Goal: Task Accomplishment & Management: Manage account settings

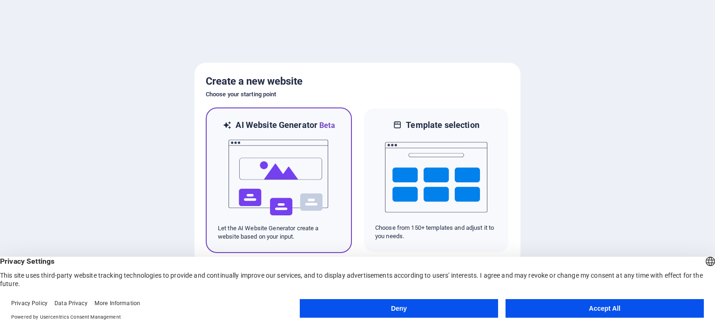
click at [293, 171] on img at bounding box center [279, 177] width 102 height 93
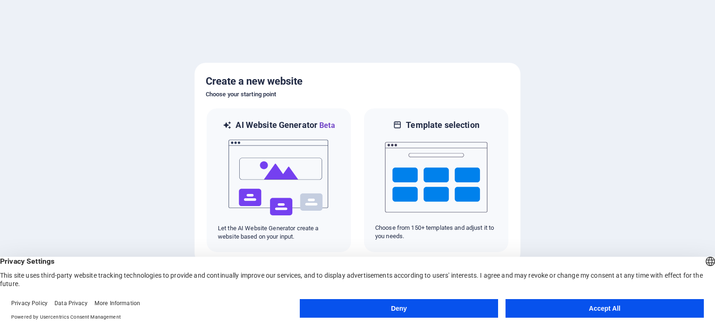
click at [589, 314] on button "Accept All" at bounding box center [605, 308] width 198 height 19
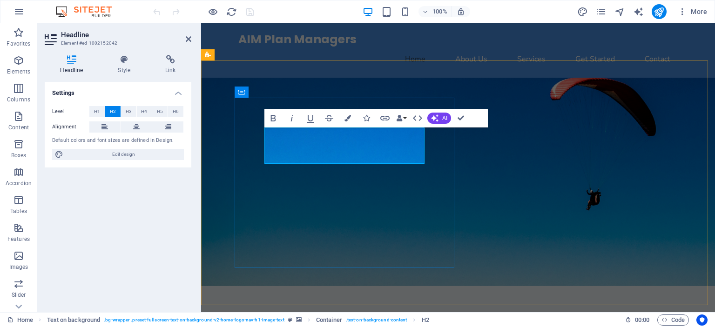
drag, startPoint x: 397, startPoint y: 156, endPoint x: 270, endPoint y: 141, distance: 127.9
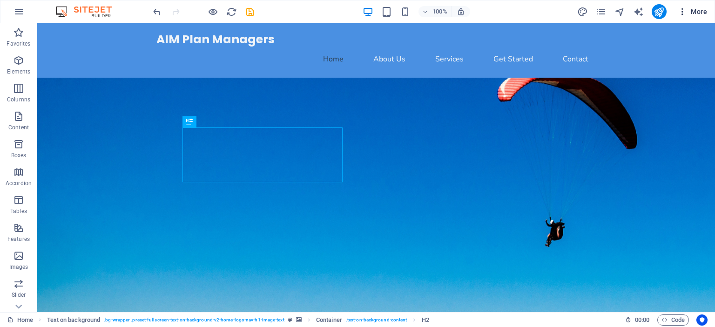
click at [689, 12] on span "More" at bounding box center [692, 11] width 29 height 9
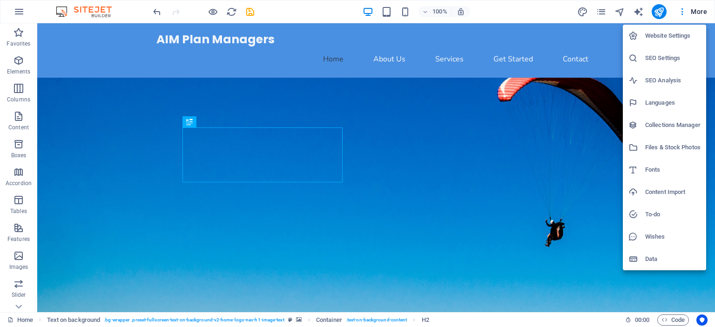
click at [681, 33] on h6 "Website Settings" at bounding box center [672, 35] width 55 height 11
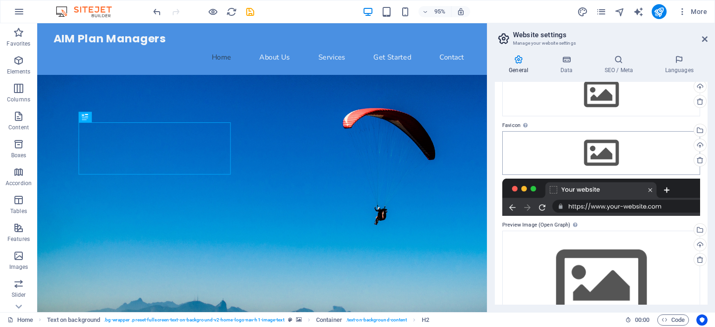
scroll to position [94, 0]
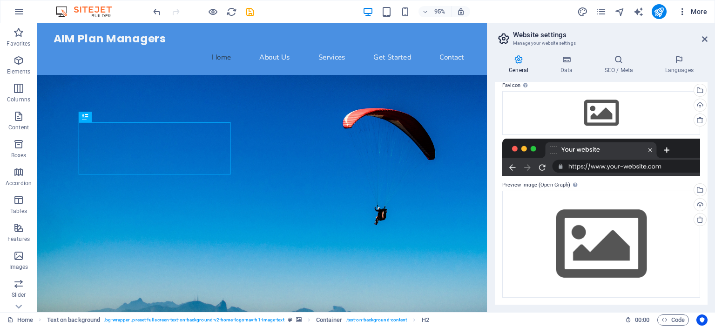
click at [701, 13] on span "More" at bounding box center [692, 11] width 29 height 9
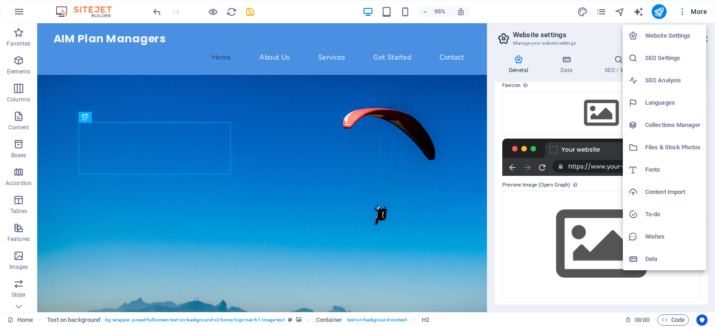
click at [517, 62] on div at bounding box center [357, 163] width 715 height 327
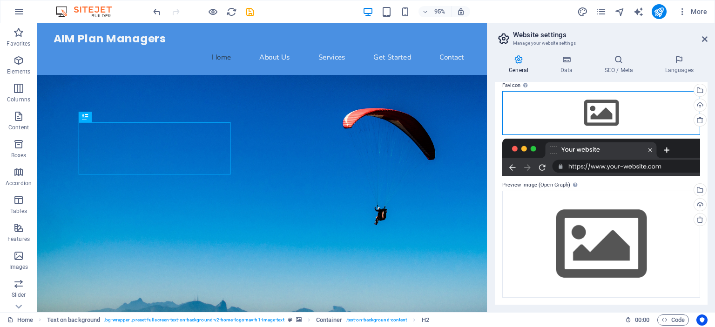
click at [605, 113] on div "Drag files here, click to choose files or select files from Files or our free s…" at bounding box center [601, 113] width 198 height 44
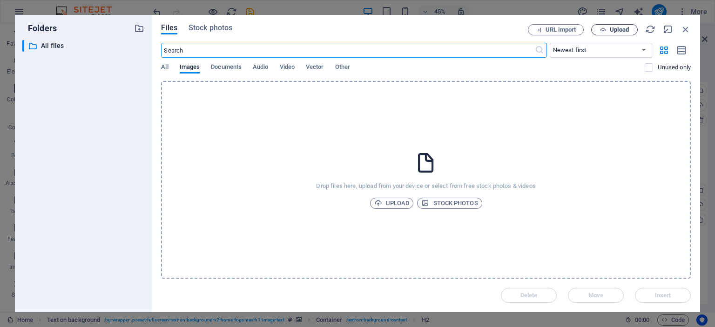
click at [623, 32] on span "Upload" at bounding box center [619, 30] width 19 height 6
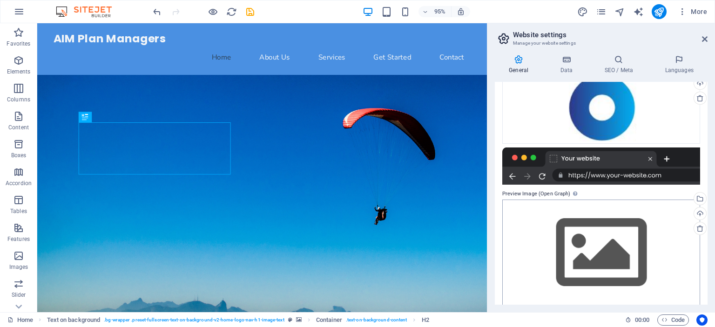
scroll to position [125, 0]
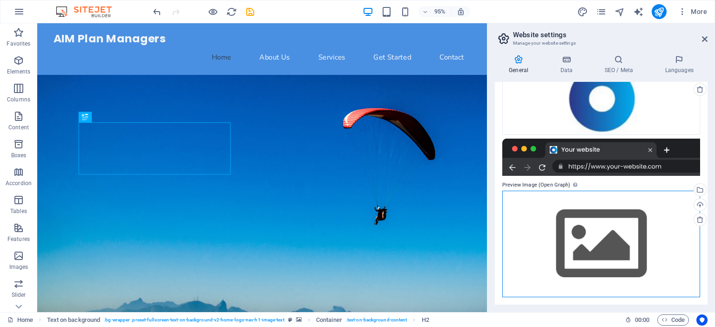
click at [587, 233] on div "Drag files here, click to choose files or select files from Files or our free s…" at bounding box center [601, 244] width 198 height 107
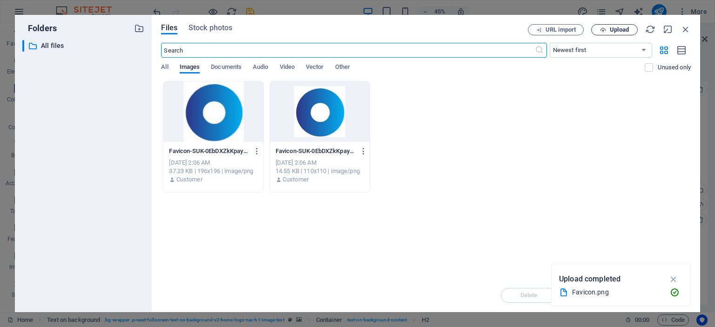
click at [609, 29] on span "Upload" at bounding box center [615, 30] width 38 height 6
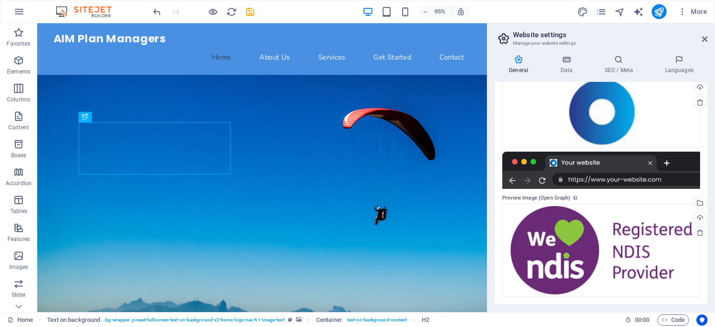
scroll to position [111, 0]
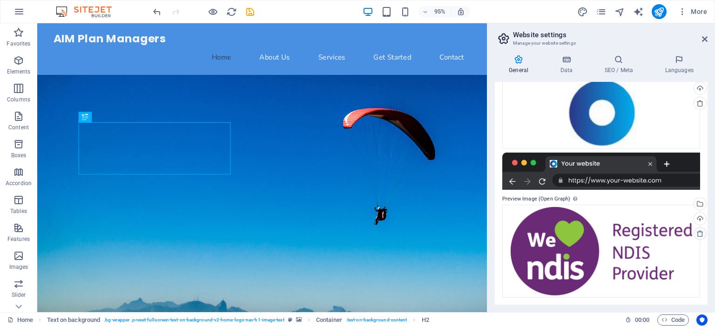
click at [699, 234] on icon at bounding box center [700, 233] width 7 height 7
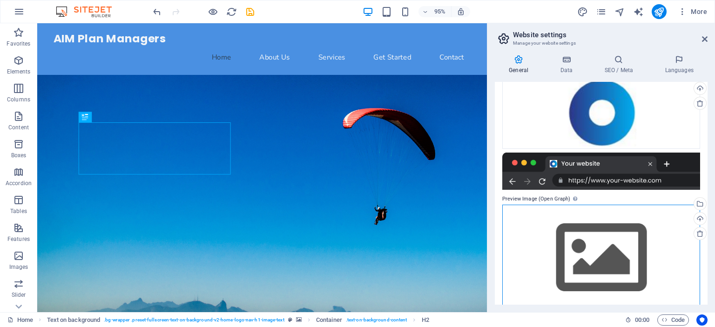
click at [600, 238] on div "Drag files here, click to choose files or select files from Files or our free s…" at bounding box center [601, 258] width 198 height 107
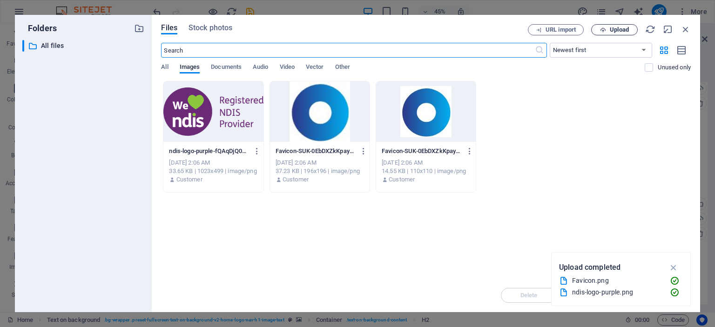
click at [609, 27] on span "Upload" at bounding box center [615, 30] width 38 height 6
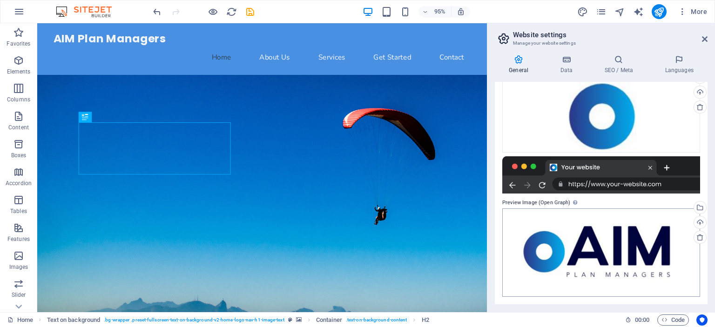
scroll to position [106, 0]
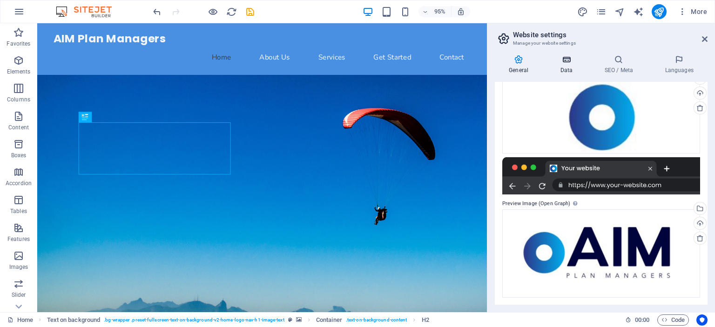
click at [569, 58] on icon at bounding box center [566, 59] width 41 height 9
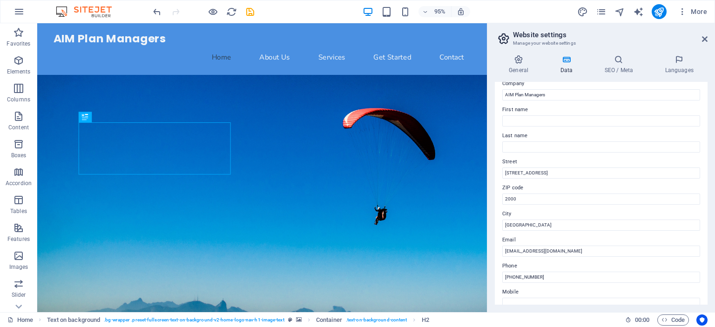
scroll to position [47, 0]
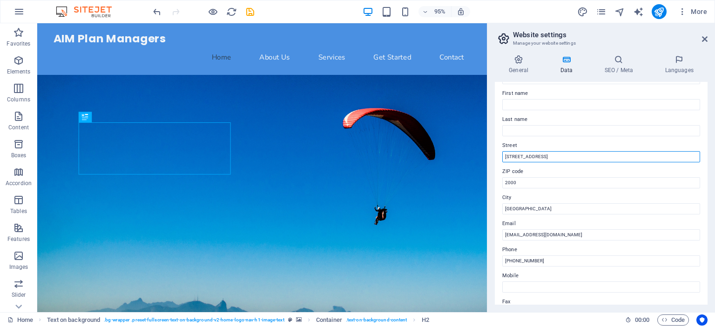
click at [545, 152] on input "123 Business Rd" at bounding box center [601, 156] width 198 height 11
type input "5 Aldinga Road"
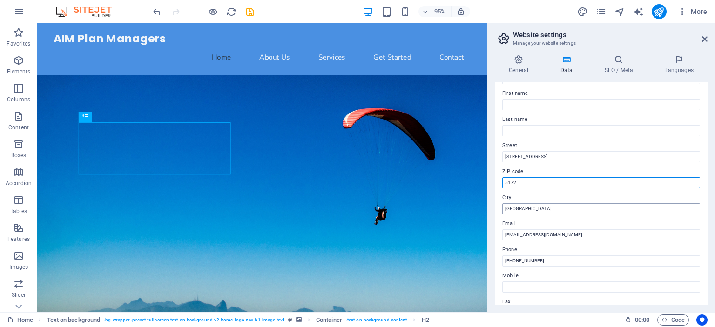
type input "5172"
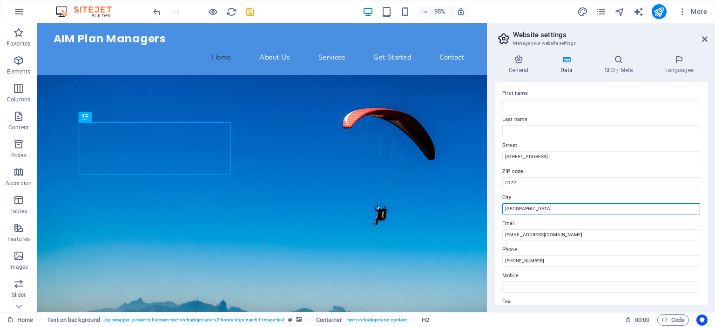
click at [528, 205] on input "Sydney" at bounding box center [601, 209] width 198 height 11
type input "Willunga"
click at [536, 196] on label "City" at bounding box center [601, 197] width 198 height 11
click at [536, 204] on input "Willunga" at bounding box center [601, 209] width 198 height 11
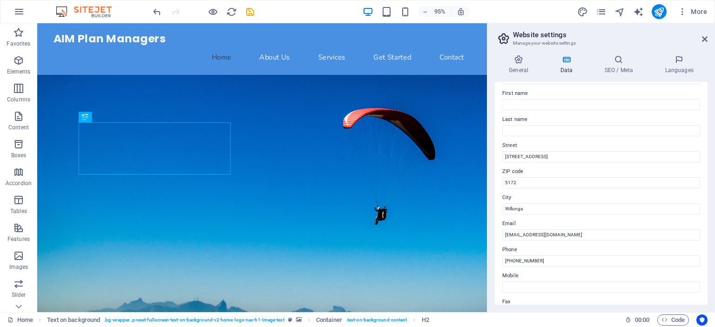
click at [544, 198] on label "City" at bounding box center [601, 197] width 198 height 11
click at [544, 204] on input "Willunga" at bounding box center [601, 209] width 198 height 11
click at [572, 232] on input "info@aimplanmanagers.com" at bounding box center [601, 235] width 198 height 11
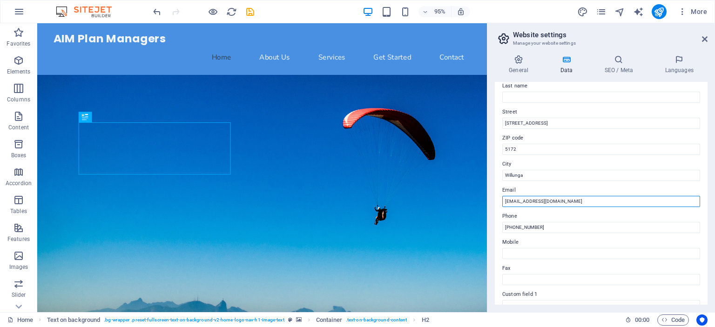
scroll to position [93, 0]
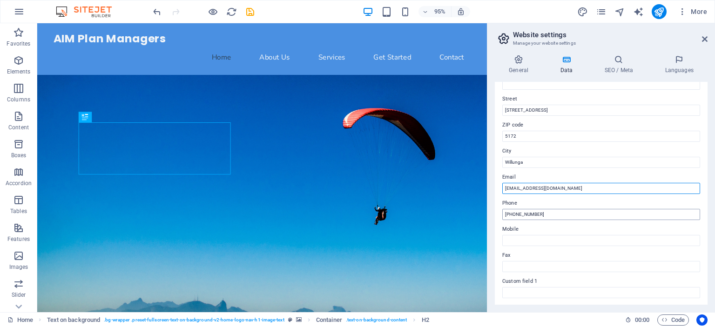
type input "info@aimplanmanagers.au"
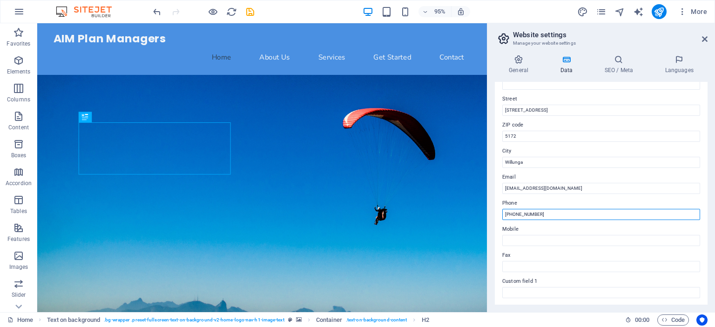
click at [539, 212] on input "(02) 1234 5678" at bounding box center [601, 214] width 198 height 11
type input "0491926397"
click at [525, 217] on input "0491926397" at bounding box center [601, 214] width 198 height 11
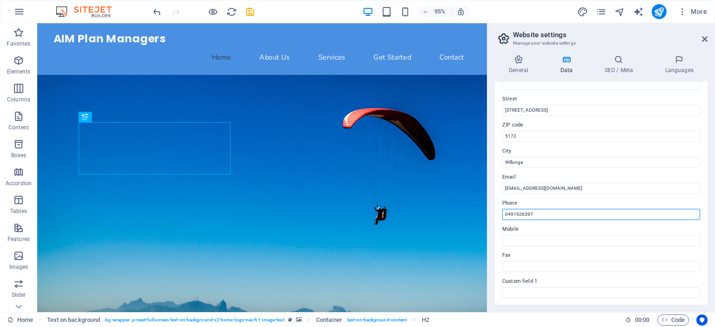
click at [525, 217] on input "0491926397" at bounding box center [601, 214] width 198 height 11
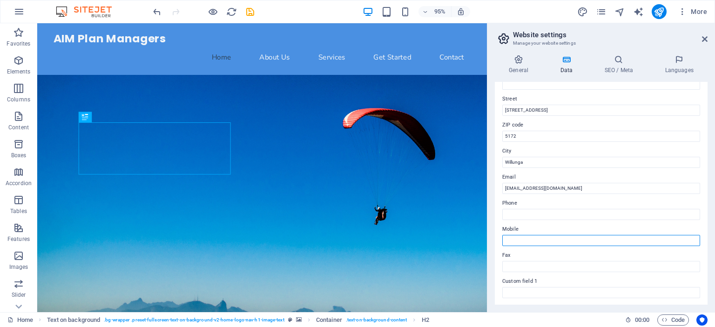
click at [525, 238] on input "Mobile" at bounding box center [601, 240] width 198 height 11
paste input "0491926397"
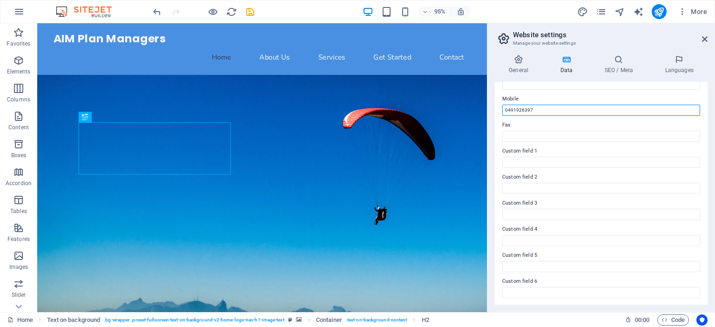
scroll to position [131, 0]
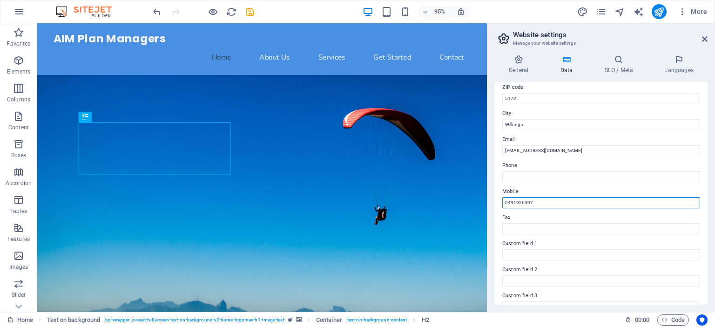
click at [514, 203] on input "0491926397" at bounding box center [601, 202] width 198 height 11
click at [516, 203] on input "0491926397" at bounding box center [601, 202] width 198 height 11
click at [524, 203] on input "0491 926397" at bounding box center [601, 202] width 198 height 11
type input "0491 926 397"
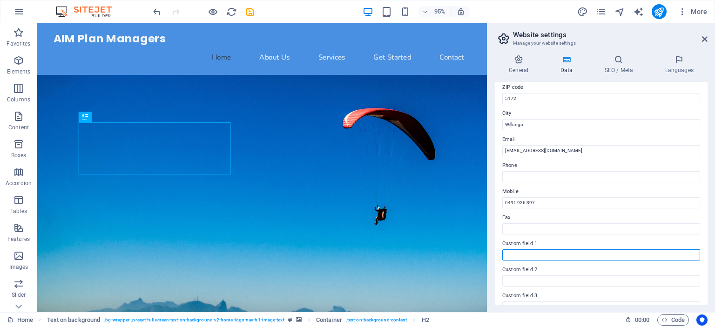
click at [512, 255] on input "Custom field 1" at bounding box center [601, 255] width 198 height 11
type input "NDIS Provider Number"
click at [560, 255] on input "NDIS Provider Number" at bounding box center [601, 255] width 198 height 11
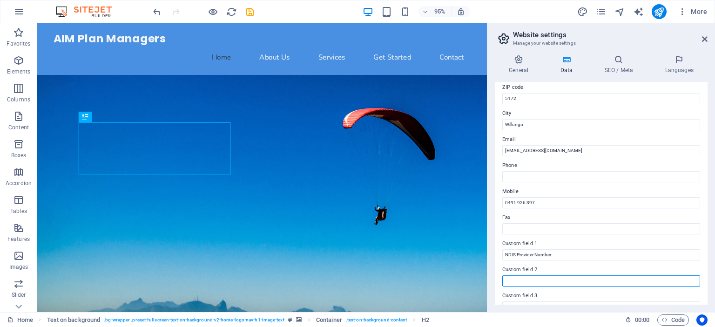
click at [543, 281] on input "Custom field 2" at bounding box center [601, 281] width 198 height 11
paste input "4050118814"
type input "4050118814"
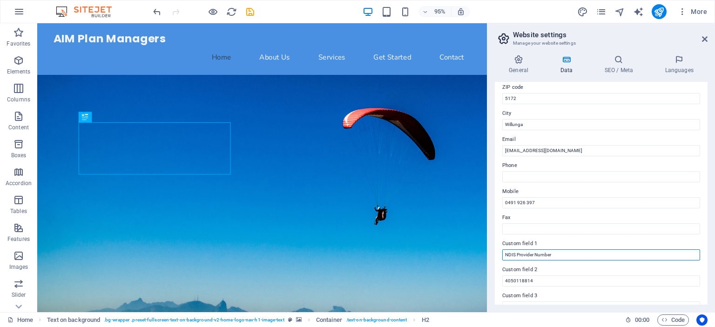
drag, startPoint x: 557, startPoint y: 252, endPoint x: 497, endPoint y: 250, distance: 60.1
click at [497, 250] on div "Contact data for this website. This can be used everywhere on the website and w…" at bounding box center [601, 193] width 213 height 223
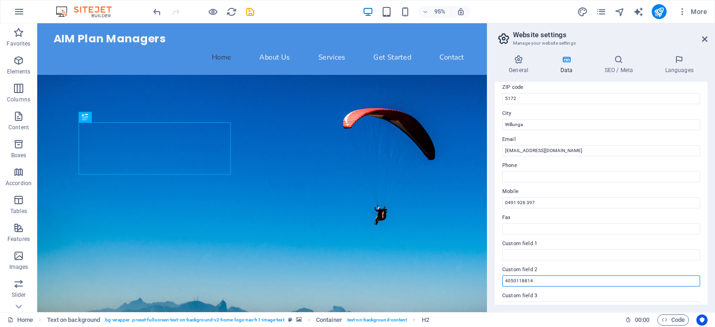
click at [505, 278] on input "4050118814" at bounding box center [601, 281] width 198 height 11
paste input "NDIS Provider Number"
type input "NDIS Provider Number 4050118814"
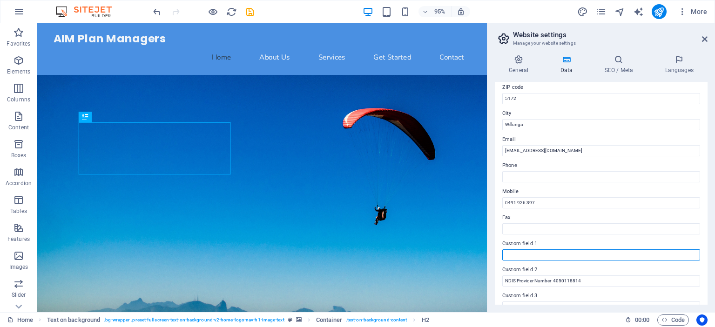
click at [508, 254] on input "Custom field 1" at bounding box center [601, 255] width 198 height 11
click at [543, 257] on input "ABN" at bounding box center [601, 255] width 198 height 11
paste input "68 159 459 560"
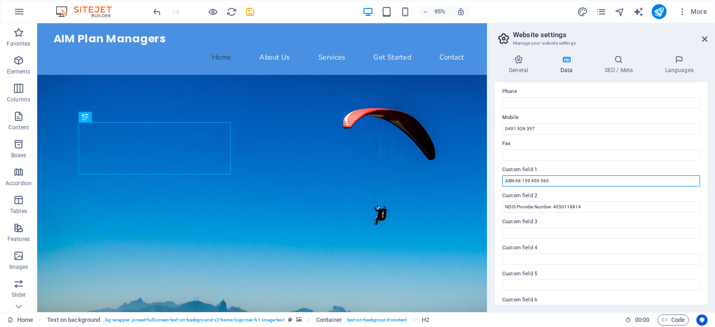
scroll to position [224, 0]
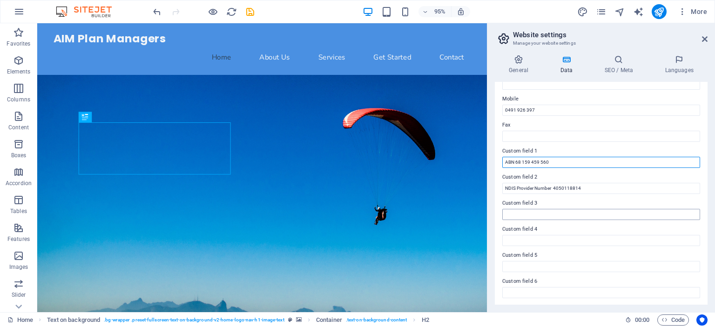
type input "ABN 68 159 459 560"
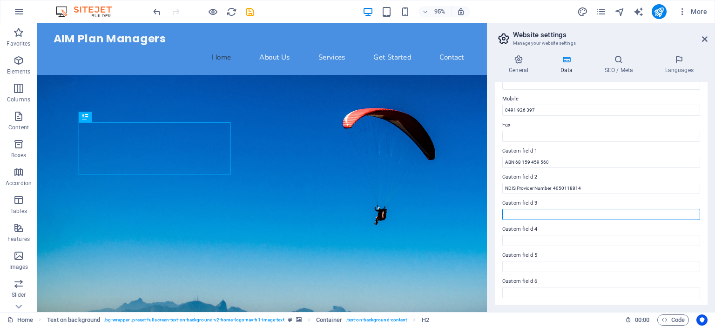
click at [529, 213] on input "Custom field 3" at bounding box center [601, 214] width 198 height 11
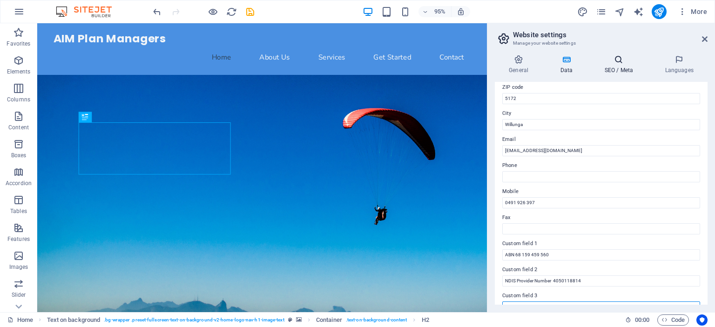
type input "Possum View Enterprises Pty Ltd trading as AIM Plan Managers"
click at [615, 66] on h4 "SEO / Meta" at bounding box center [620, 65] width 61 height 20
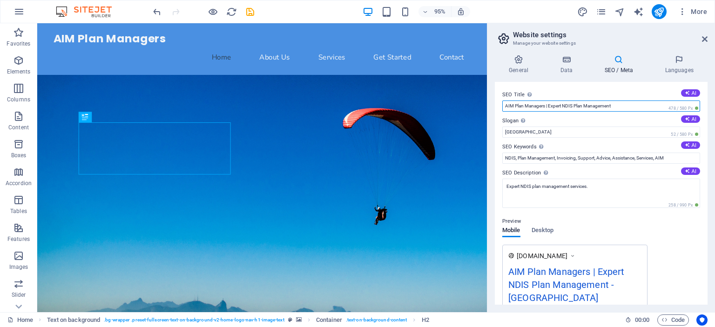
drag, startPoint x: 621, startPoint y: 106, endPoint x: 549, endPoint y: 105, distance: 71.7
click at [549, 105] on input "AIM Plan Managers | Expert NDIS Plan Management" at bounding box center [601, 106] width 198 height 11
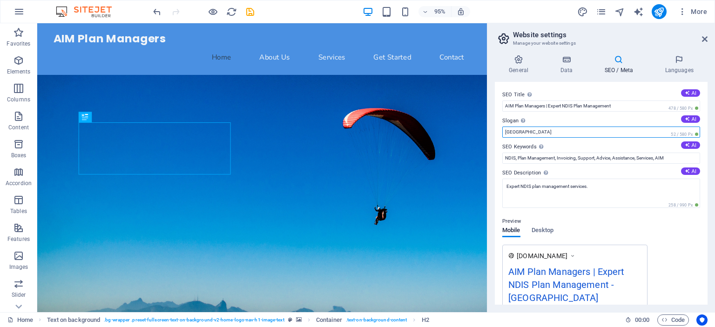
click at [509, 130] on input "Berlin" at bounding box center [601, 132] width 198 height 11
type input "My Plan Matters"
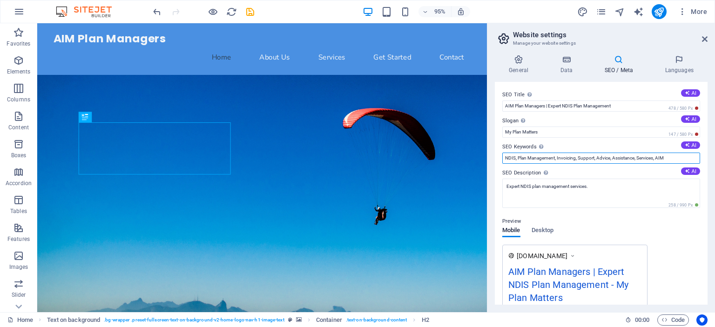
drag, startPoint x: 671, startPoint y: 158, endPoint x: 555, endPoint y: 156, distance: 115.5
click at [555, 156] on input "NDIS, Plan Management, Invoicing, Support, Advice, Assistance, Services, AIM" at bounding box center [601, 158] width 198 height 11
type input "NDIS, Plan Management, NDIS Plan Manager, NDIS Help"
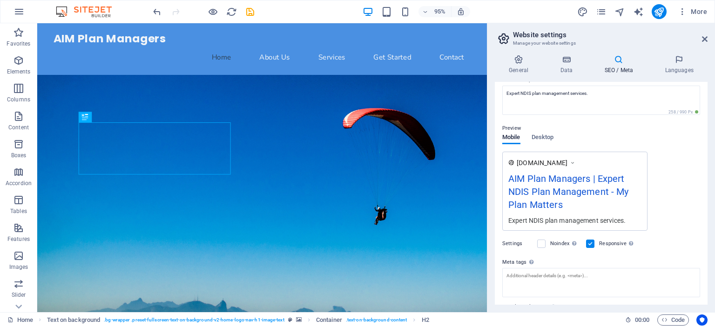
scroll to position [0, 0]
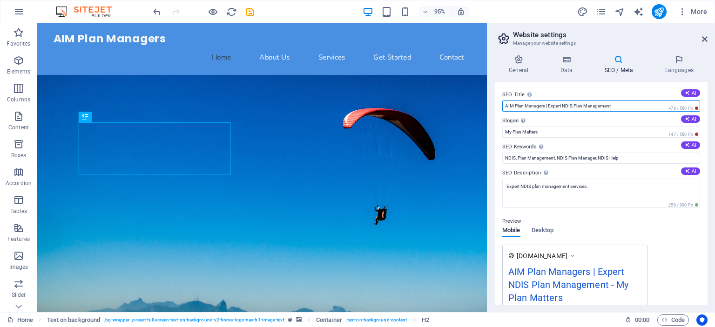
click at [553, 104] on input "AIM Plan Managers | Expert NDIS Plan Management" at bounding box center [601, 106] width 198 height 11
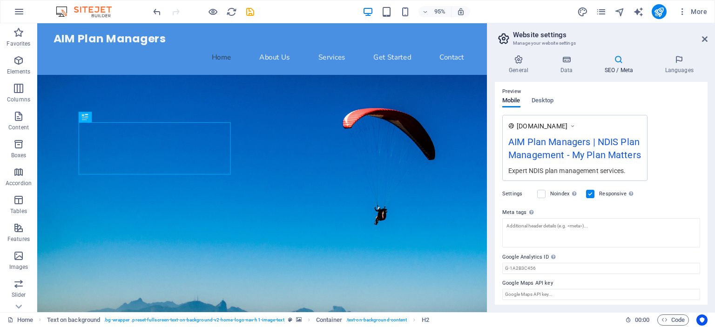
scroll to position [132, 0]
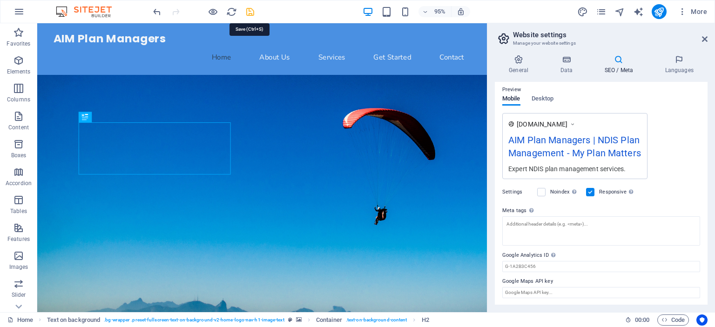
type input "AIM Plan Managers | NDIS Plan Management"
click at [249, 11] on icon "save" at bounding box center [250, 12] width 11 height 11
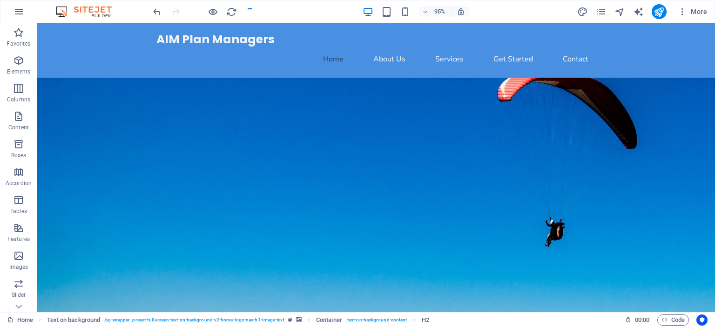
checkbox input "false"
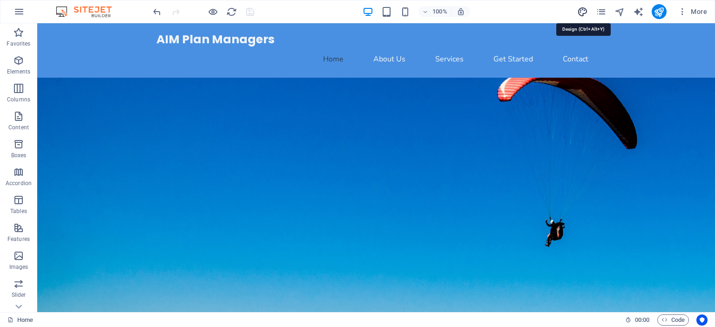
click at [583, 14] on icon "design" at bounding box center [582, 12] width 11 height 11
select select "px"
select select "200"
select select "px"
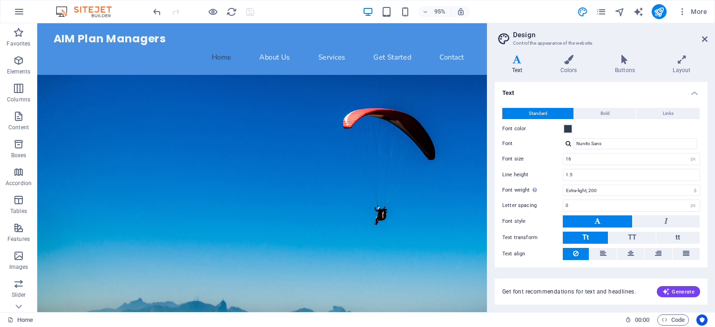
scroll to position [25, 0]
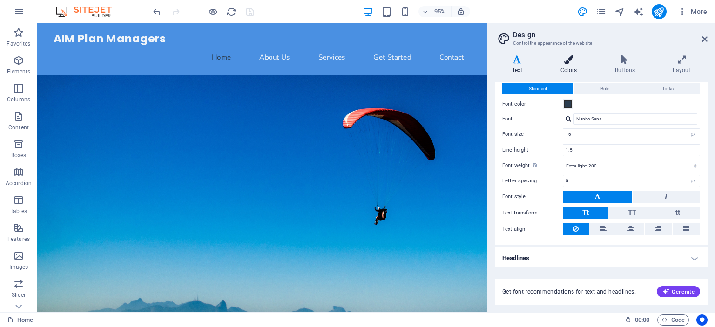
click at [568, 68] on h4 "Colors" at bounding box center [570, 65] width 54 height 20
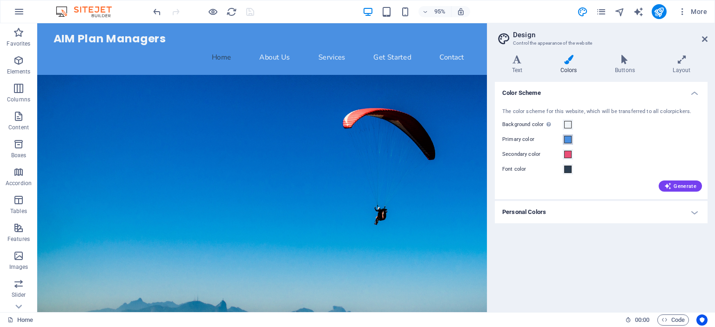
click at [569, 140] on span at bounding box center [567, 139] width 7 height 7
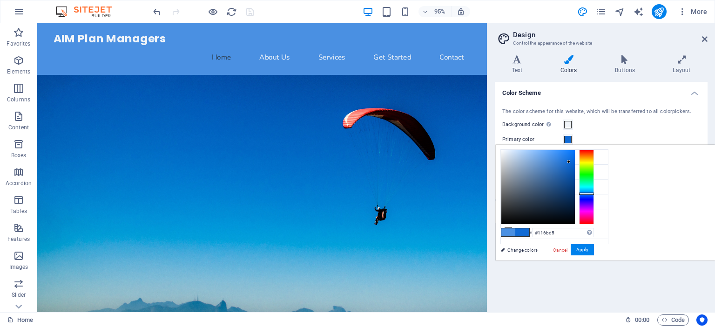
type input "#116cd7"
drag, startPoint x: 666, startPoint y: 156, endPoint x: 685, endPoint y: 161, distance: 19.7
click at [570, 161] on div at bounding box center [568, 161] width 3 height 3
click at [594, 249] on button "Apply" at bounding box center [582, 249] width 23 height 11
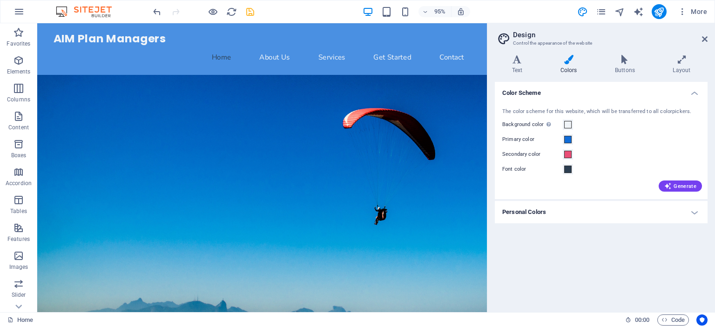
click at [566, 207] on h4 "Personal Colors" at bounding box center [601, 212] width 213 height 22
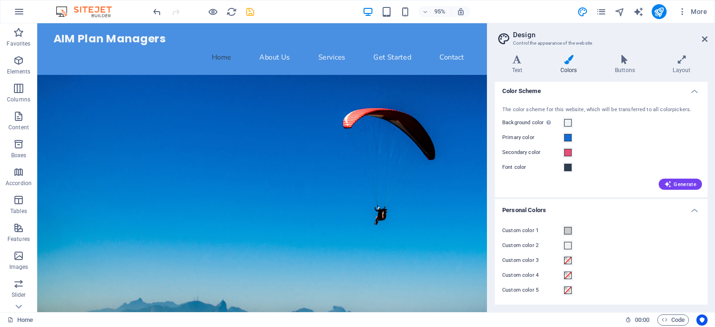
scroll to position [2, 0]
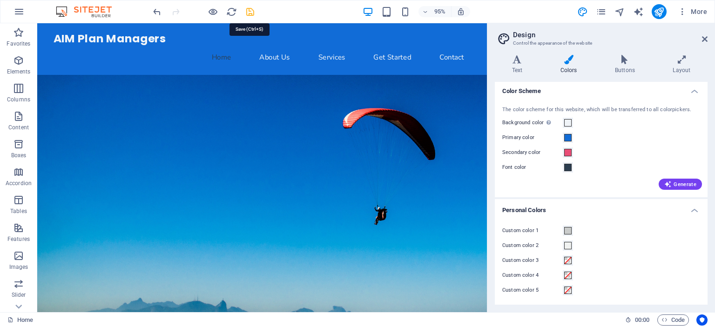
click at [250, 10] on icon "save" at bounding box center [250, 12] width 11 height 11
checkbox input "false"
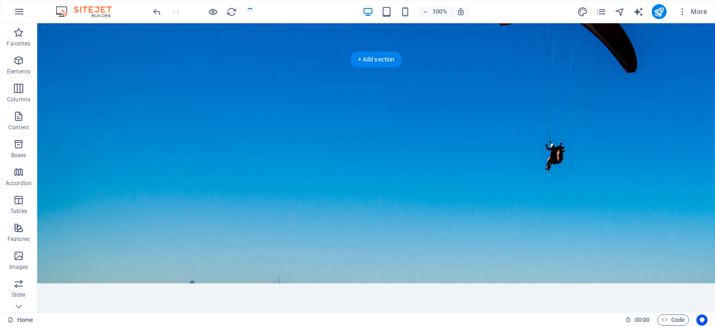
scroll to position [0, 0]
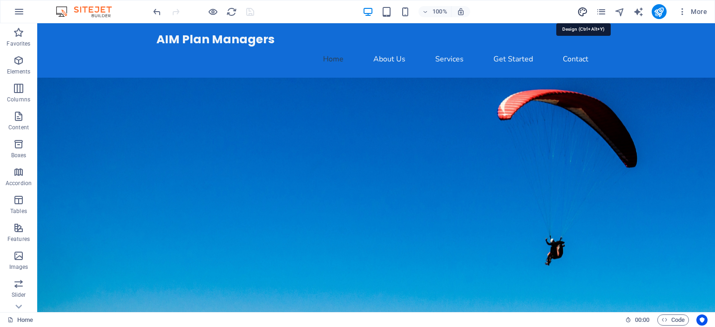
click at [582, 11] on icon "design" at bounding box center [582, 12] width 11 height 11
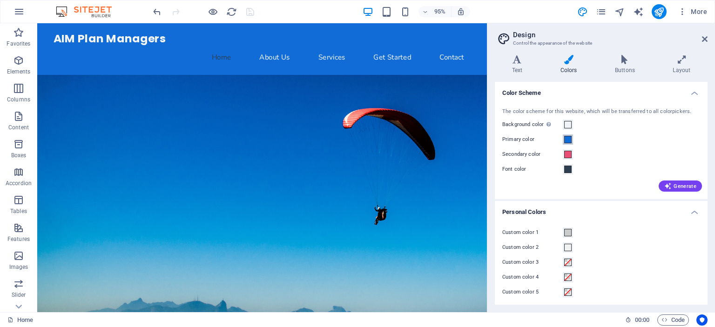
click at [568, 142] on span at bounding box center [567, 139] width 7 height 7
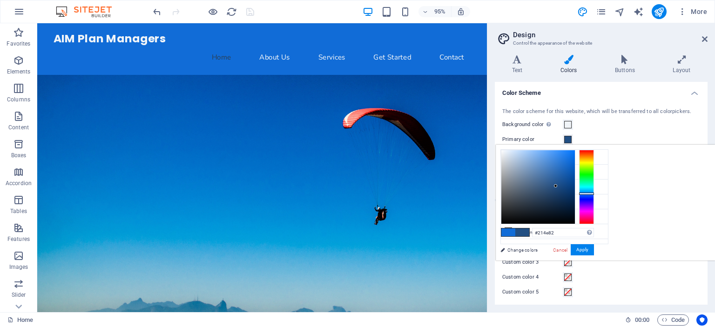
type input "#224f85"
drag, startPoint x: 685, startPoint y: 159, endPoint x: 672, endPoint y: 185, distance: 28.3
click at [557, 185] on div at bounding box center [555, 184] width 3 height 3
click at [594, 251] on button "Apply" at bounding box center [582, 249] width 23 height 11
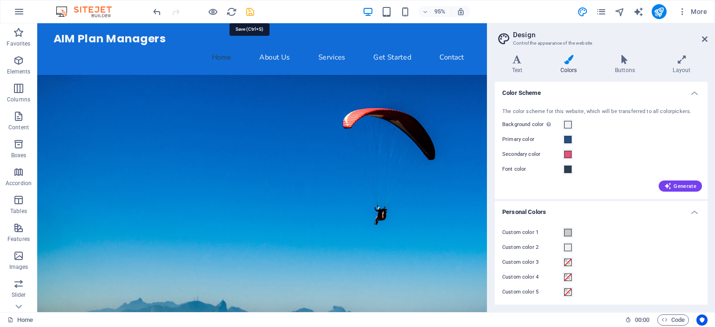
click at [247, 12] on icon "save" at bounding box center [250, 12] width 11 height 11
checkbox input "false"
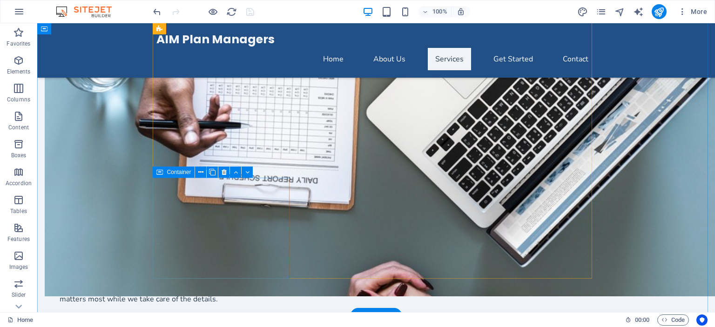
scroll to position [559, 0]
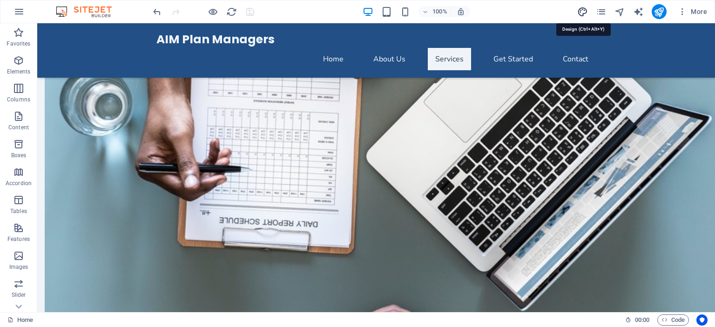
click at [582, 10] on icon "design" at bounding box center [582, 12] width 11 height 11
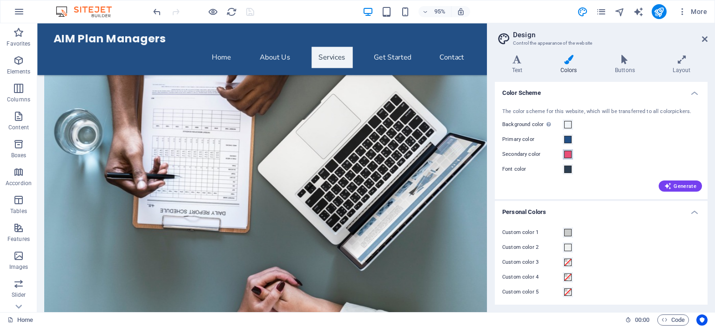
click at [569, 155] on span at bounding box center [567, 154] width 7 height 7
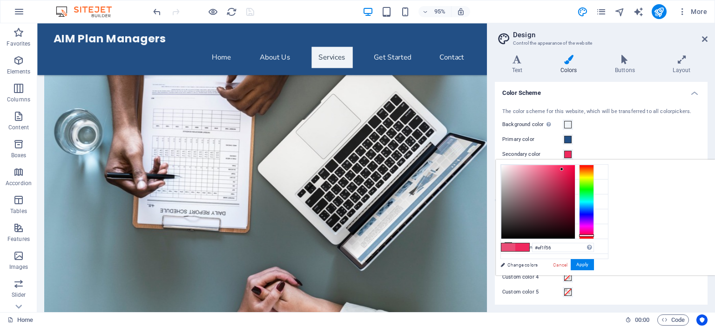
type input "#ef1d55"
drag, startPoint x: 666, startPoint y: 170, endPoint x: 682, endPoint y: 169, distance: 16.3
click at [567, 169] on div at bounding box center [565, 169] width 3 height 3
click at [594, 265] on button "Apply" at bounding box center [582, 264] width 23 height 11
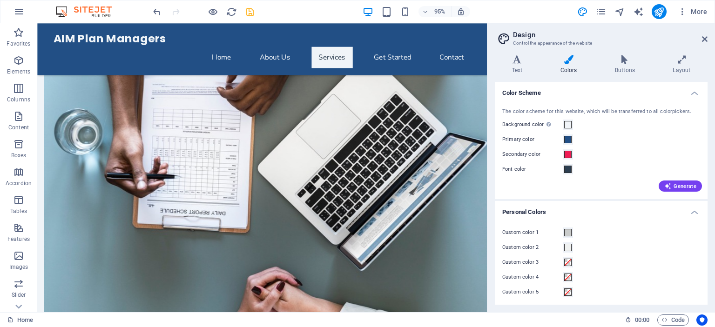
click at [248, 9] on icon "save" at bounding box center [250, 12] width 11 height 11
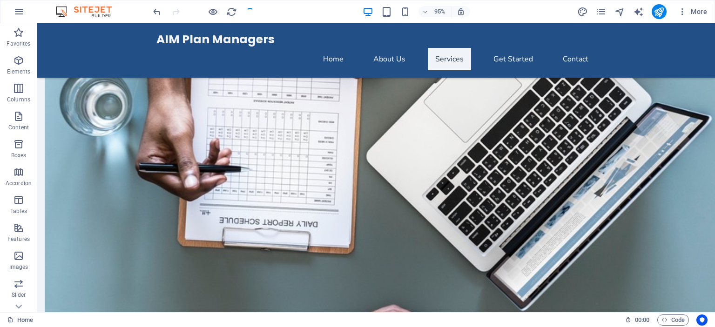
checkbox input "false"
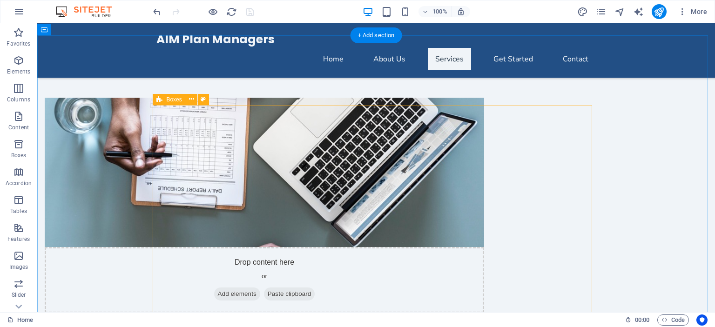
scroll to position [326, 0]
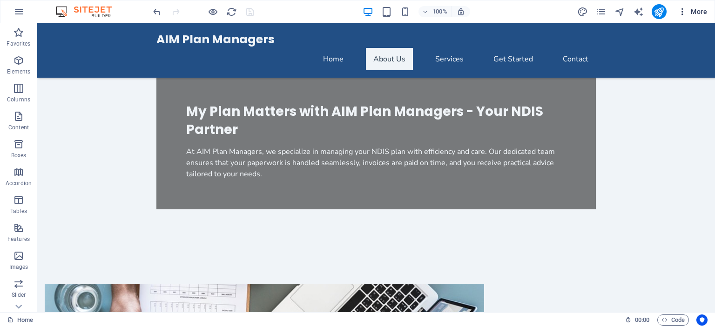
click at [696, 11] on span "More" at bounding box center [692, 11] width 29 height 9
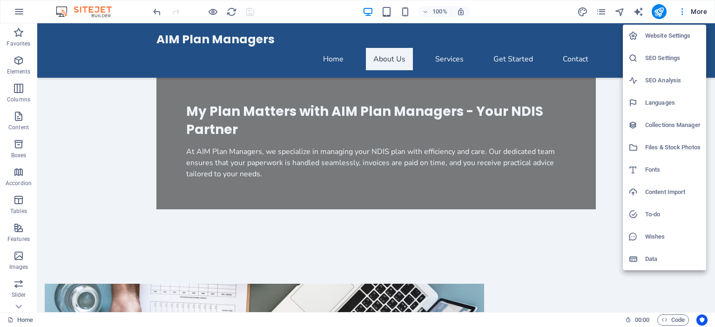
click at [516, 7] on div at bounding box center [357, 163] width 715 height 327
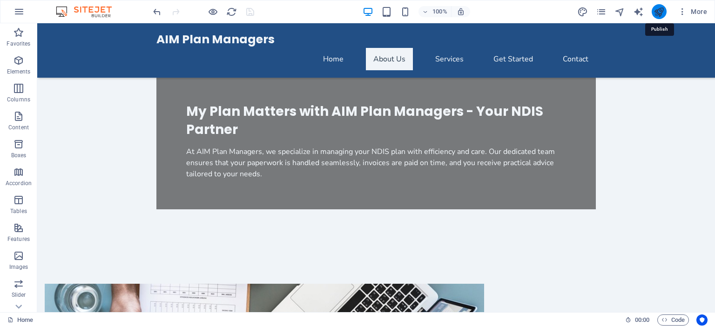
click at [659, 12] on icon "publish" at bounding box center [659, 12] width 11 height 11
